Goal: Find specific page/section: Find specific page/section

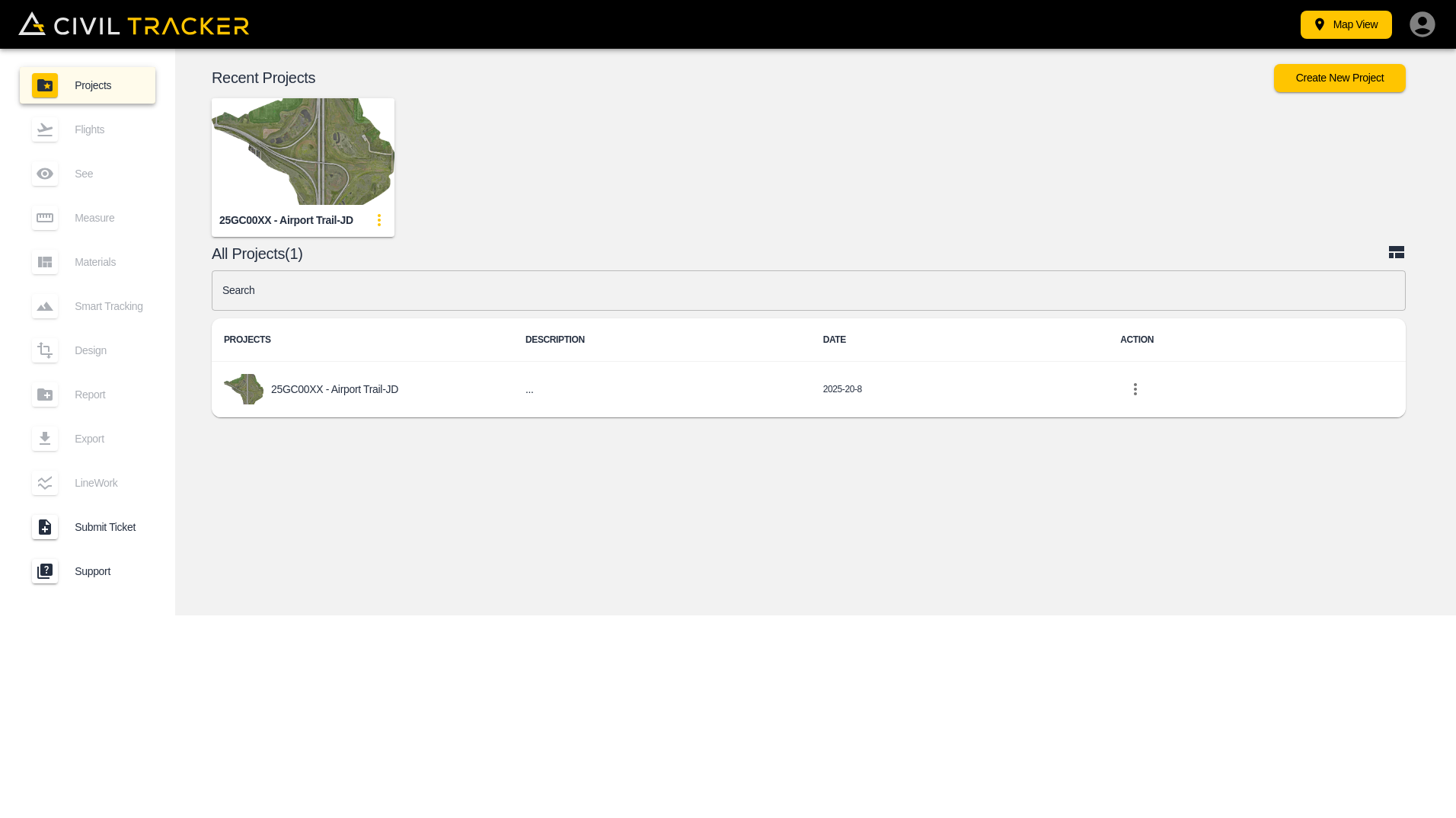
click at [283, 154] on img "button" at bounding box center [303, 151] width 183 height 106
